Goal: Information Seeking & Learning: Find specific fact

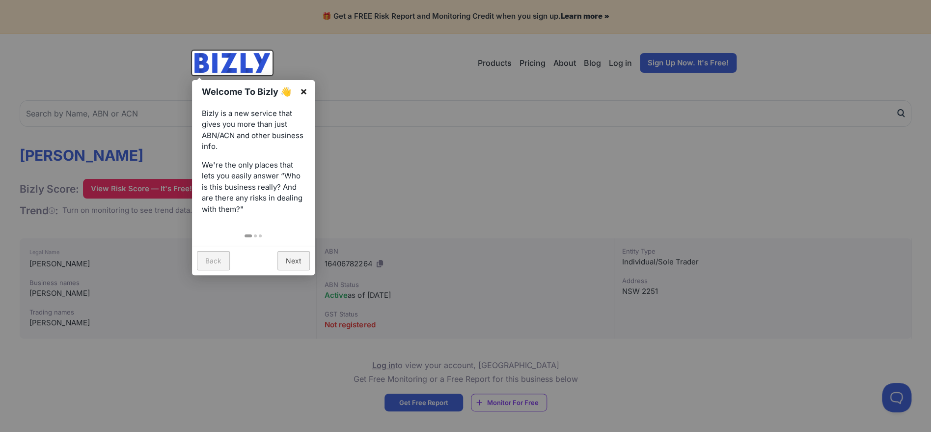
click at [303, 91] on link "×" at bounding box center [304, 91] width 22 height 22
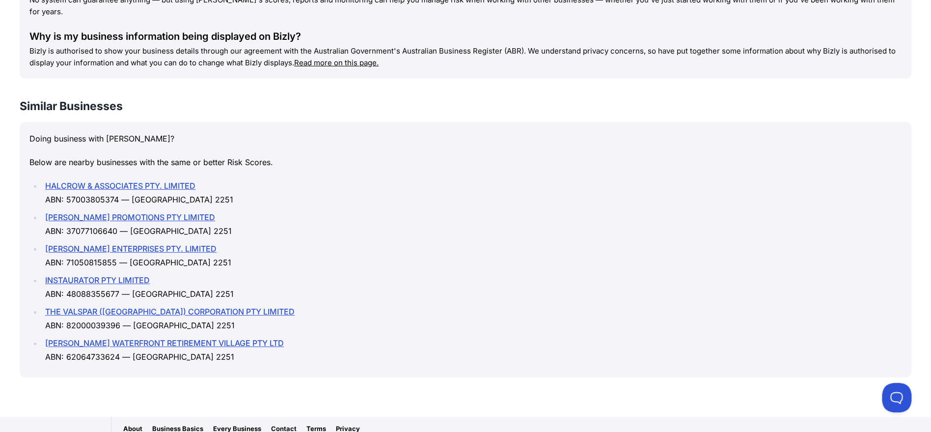
scroll to position [1100, 0]
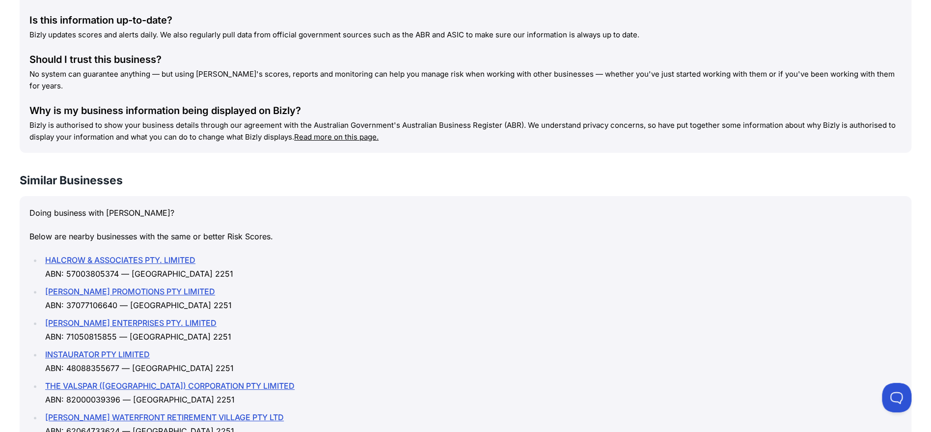
drag, startPoint x: 555, startPoint y: 291, endPoint x: 550, endPoint y: 283, distance: 8.6
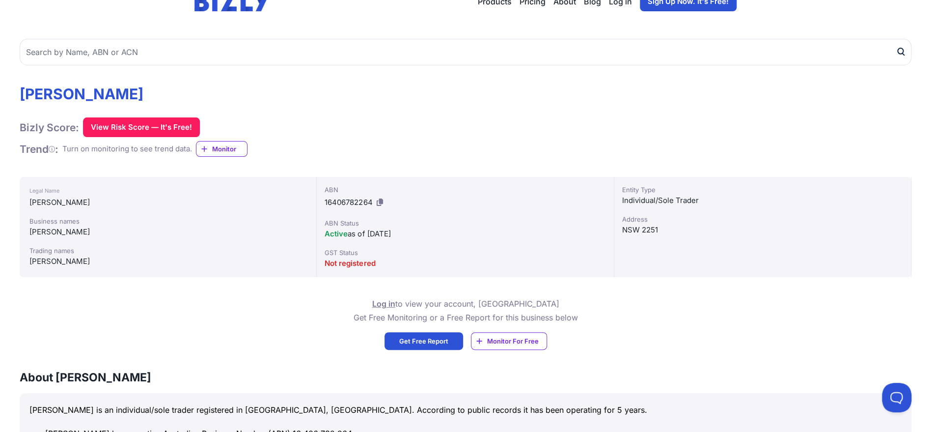
scroll to position [0, 0]
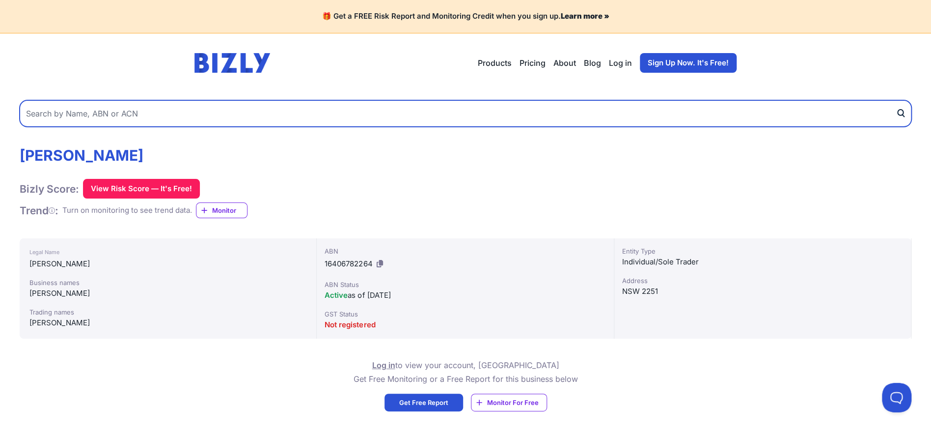
click at [140, 117] on input "text" at bounding box center [466, 113] width 892 height 27
type input "[PERSON_NAME]"
click at [896, 100] on button "submit" at bounding box center [904, 113] width 16 height 27
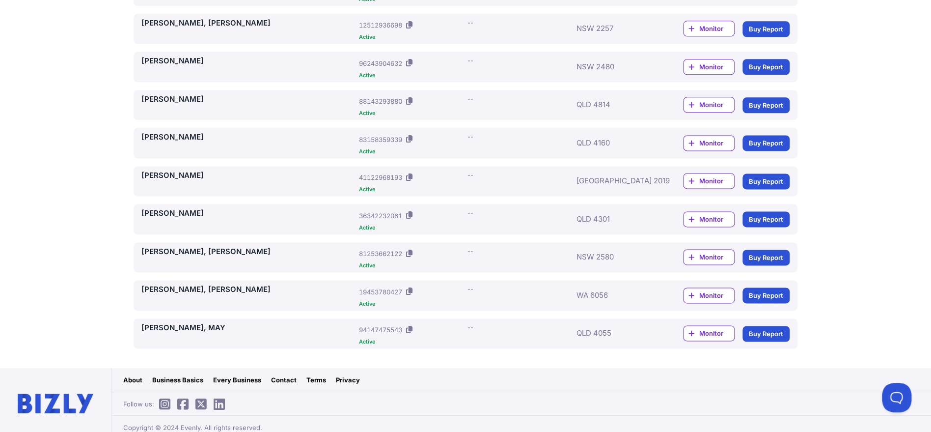
scroll to position [657, 0]
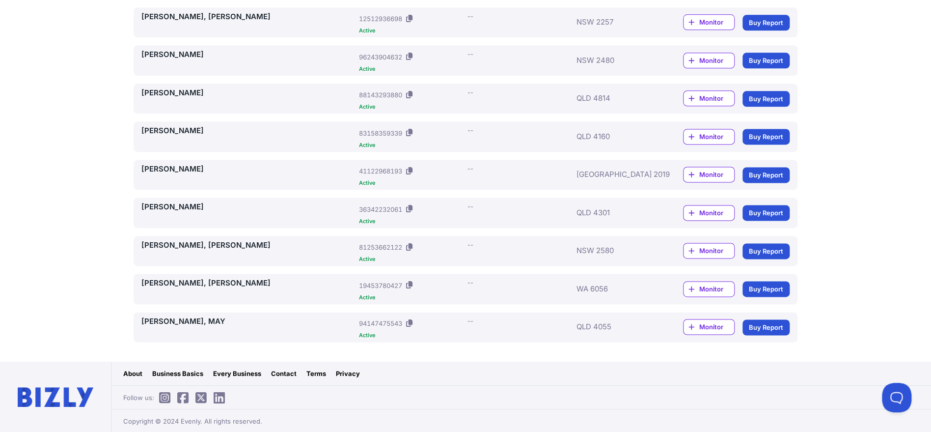
click at [176, 168] on link "SLADE, LOUISE" at bounding box center [248, 169] width 214 height 11
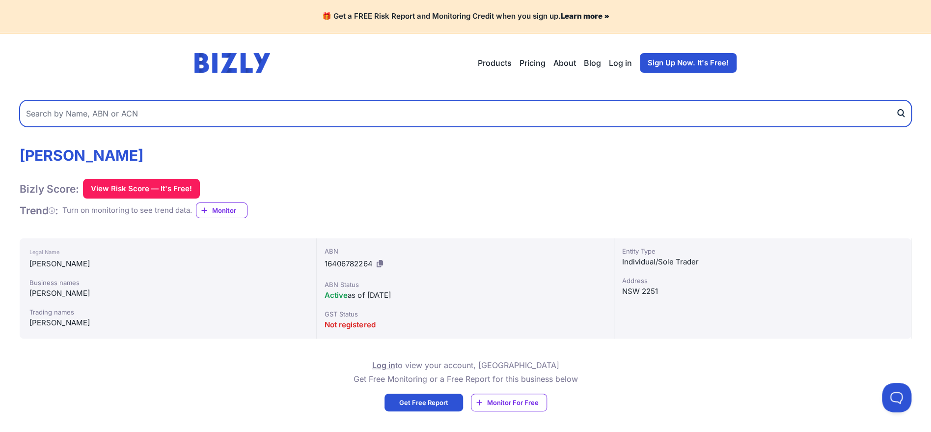
click at [167, 110] on input "text" at bounding box center [466, 113] width 892 height 27
paste input "[PERSON_NAME]"
type input "[PERSON_NAME]"
click at [896, 100] on button "submit" at bounding box center [904, 113] width 16 height 27
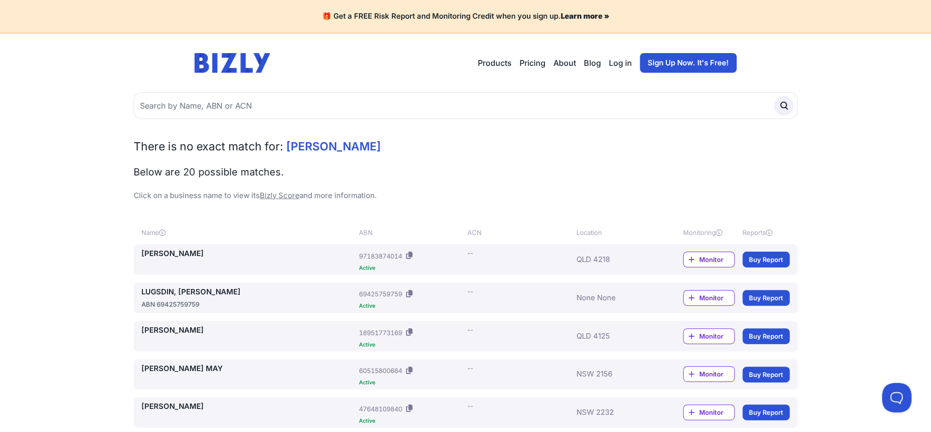
click at [348, 148] on span "[PERSON_NAME]" at bounding box center [333, 146] width 95 height 14
click at [348, 147] on span "[PERSON_NAME]" at bounding box center [333, 146] width 95 height 14
